Goal: Browse casually

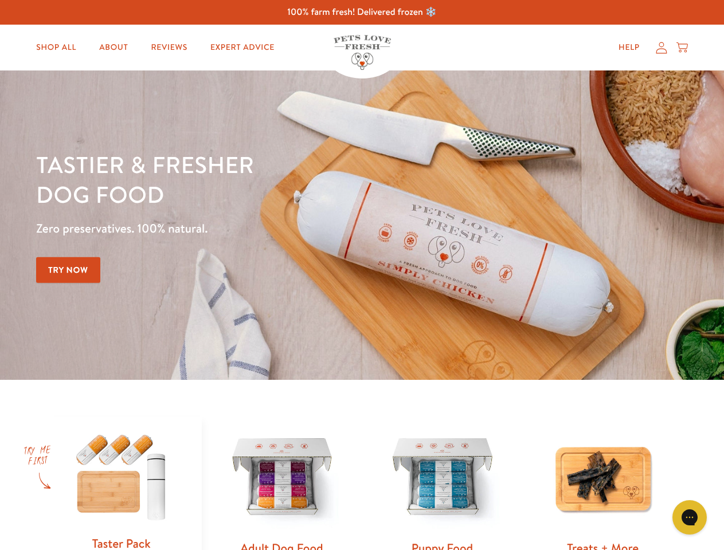
click at [362, 275] on div "Tastier & fresher dog food Zero preservatives. 100% natural. Try Now" at bounding box center [253, 225] width 434 height 151
click at [689, 517] on icon "Gorgias live chat" at bounding box center [689, 517] width 11 height 11
